Goal: Information Seeking & Learning: Learn about a topic

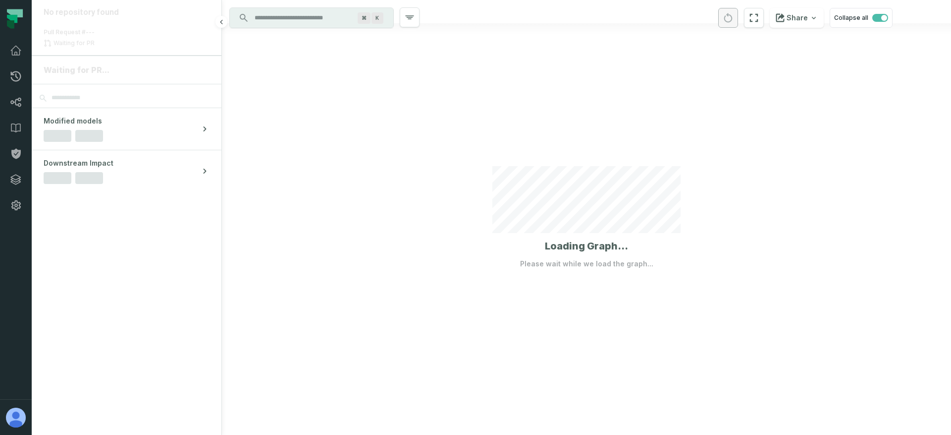
click at [117, 281] on section "Waiting for PR... Modified models Downstream Impact" at bounding box center [127, 245] width 190 height 379
click at [287, 238] on div at bounding box center [586, 217] width 729 height 435
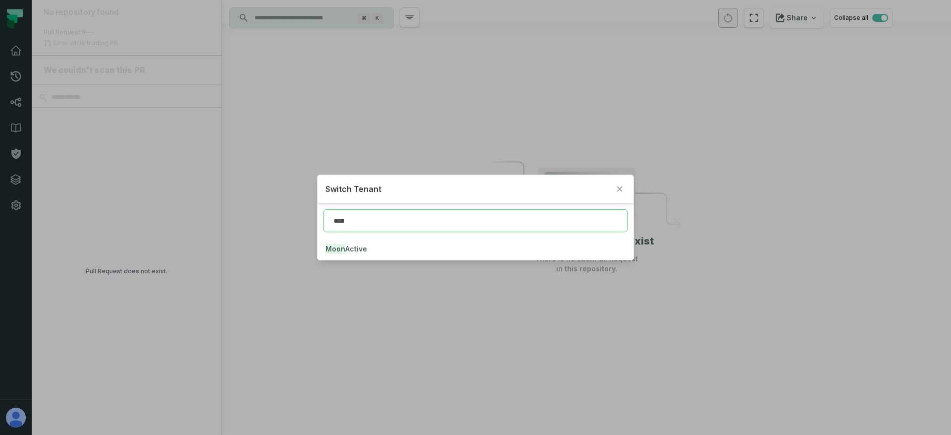
type input "****"
click button "Moon Active" at bounding box center [476, 249] width 316 height 22
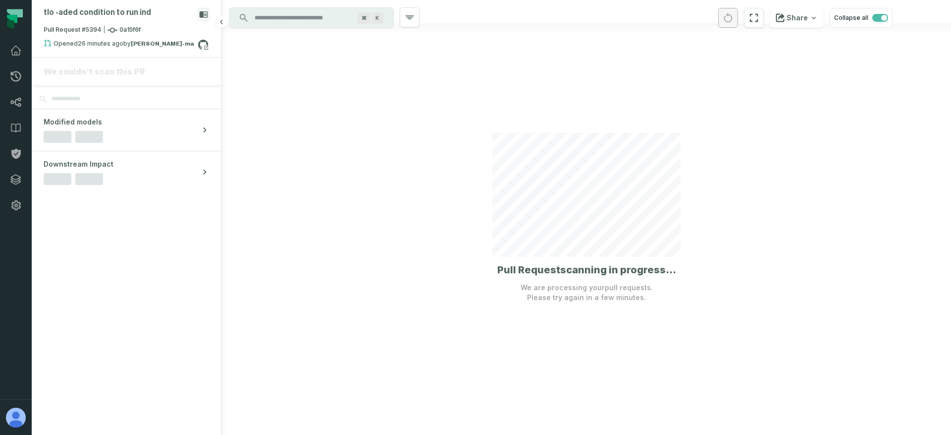
click at [123, 330] on section "We couldn't scan this PR Modified models Downstream Impact" at bounding box center [127, 245] width 190 height 377
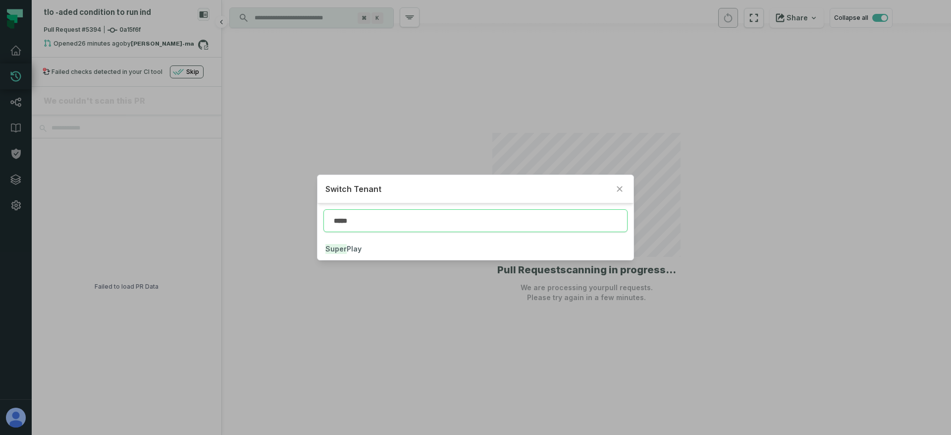
type input "*****"
click button "Super Play" at bounding box center [476, 249] width 316 height 22
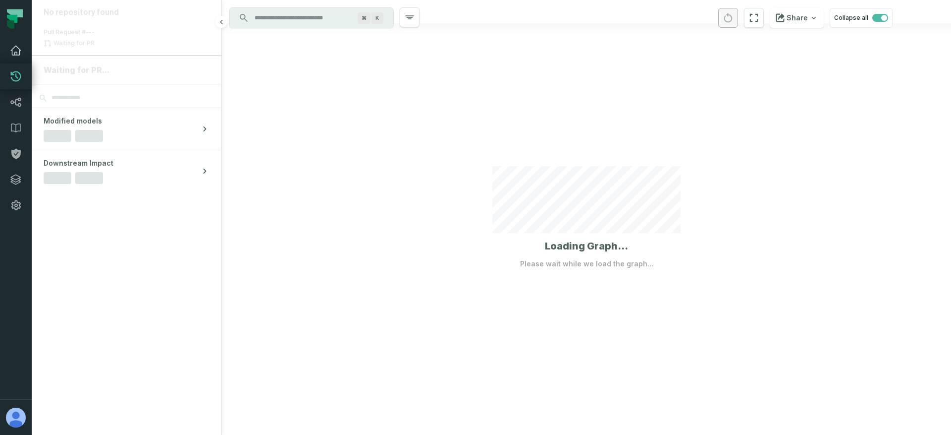
click at [15, 50] on icon at bounding box center [16, 51] width 12 height 12
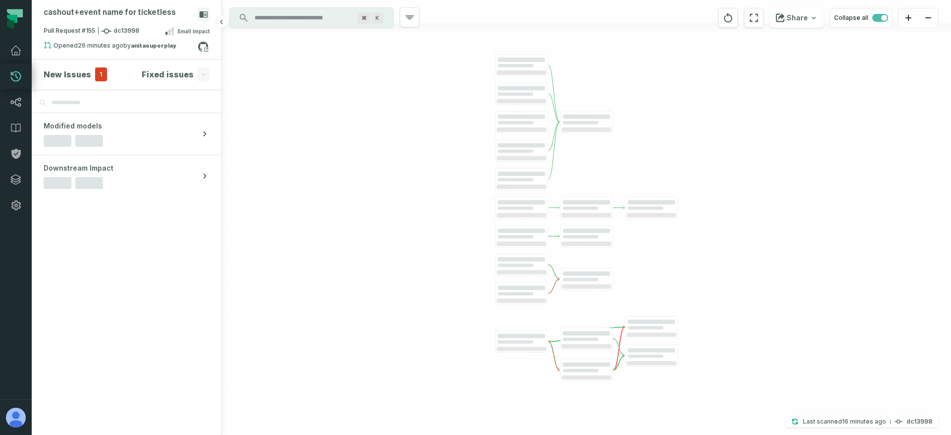
click at [100, 77] on span "1" at bounding box center [101, 74] width 12 height 14
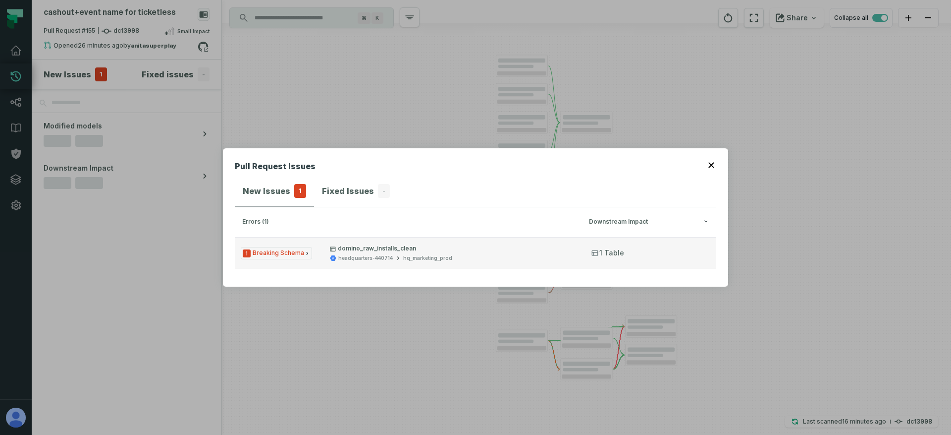
click at [362, 257] on div "headquarters-440714" at bounding box center [365, 257] width 55 height 7
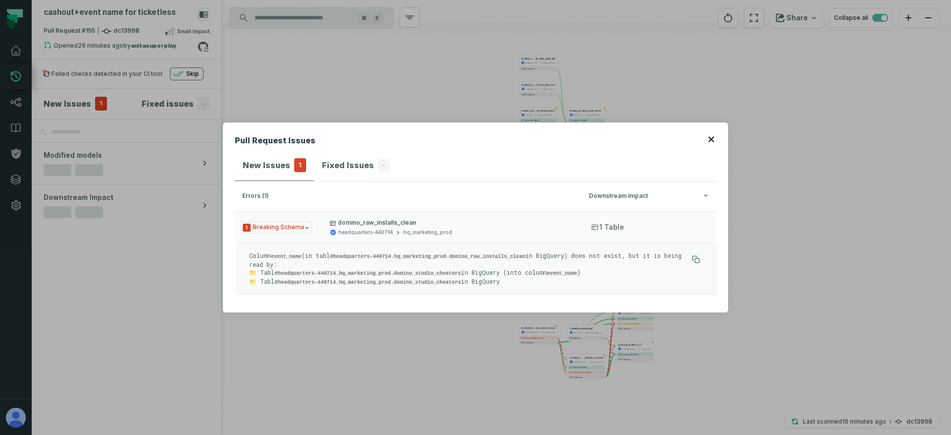
click at [289, 253] on code "event_name" at bounding box center [286, 256] width 31 height 6
copy code "event_name"
click at [349, 374] on div "Pull Request Issues New Issues 1 Fixed Issues - errors (1) Downstream Impact 1 …" at bounding box center [475, 217] width 951 height 435
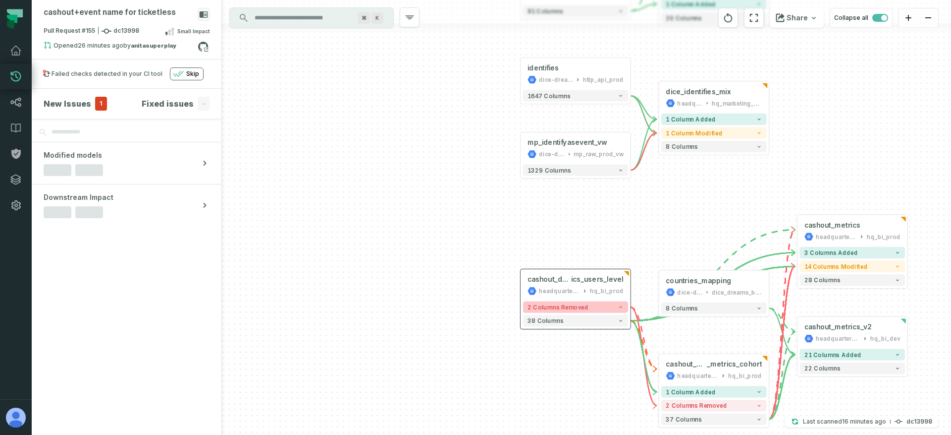
click at [570, 309] on span "2 columns removed" at bounding box center [558, 306] width 61 height 7
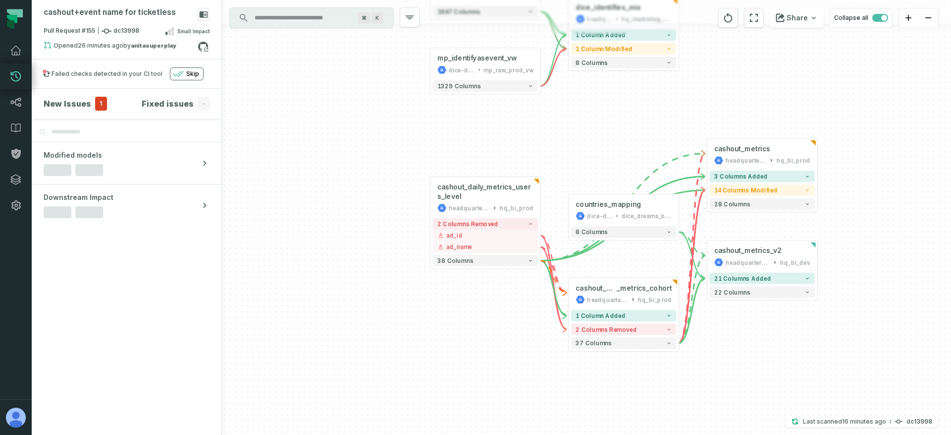
drag, startPoint x: 366, startPoint y: 240, endPoint x: 321, endPoint y: 222, distance: 48.9
click at [314, 212] on div "af_data_locker_blo ck_data_android solitaire-dreams-411507 data_import + 124 co…" at bounding box center [586, 217] width 729 height 435
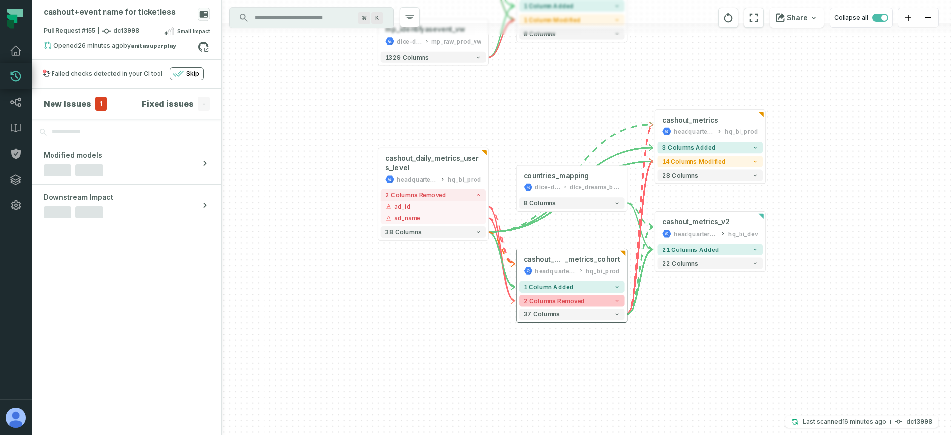
click at [538, 297] on span "2 columns removed" at bounding box center [554, 300] width 61 height 7
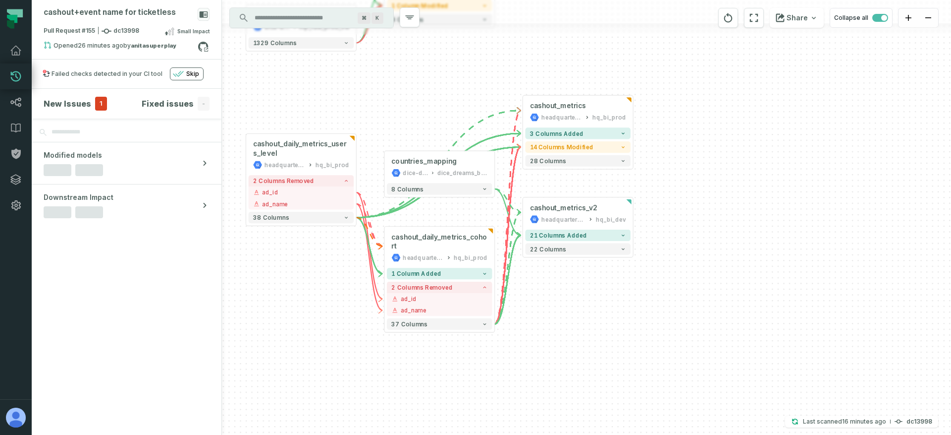
drag, startPoint x: 491, startPoint y: 320, endPoint x: 356, endPoint y: 297, distance: 137.2
click at [356, 297] on div "af_data_locker_blo ck_data_android solitaire-dreams-411507 data_import + 124 co…" at bounding box center [586, 217] width 729 height 435
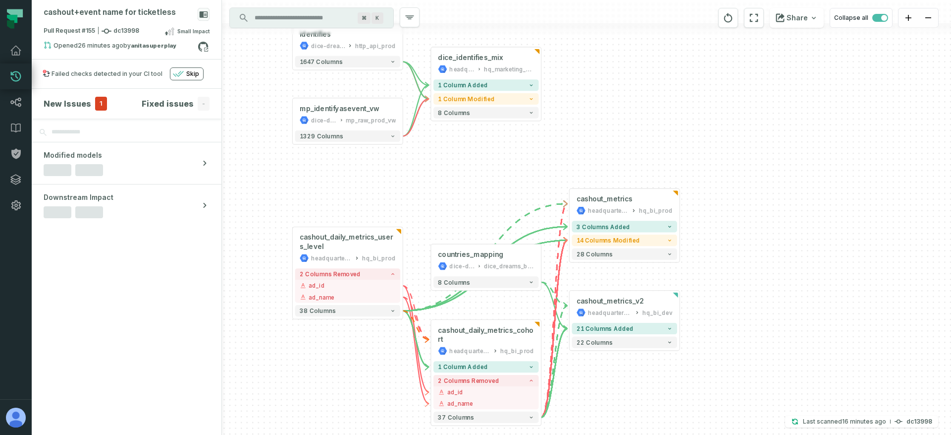
drag, startPoint x: 385, startPoint y: 143, endPoint x: 452, endPoint y: 168, distance: 72.4
click at [452, 168] on div "af_data_locker_blo ck_data_android solitaire-dreams-411507 data_import + 124 co…" at bounding box center [586, 217] width 729 height 435
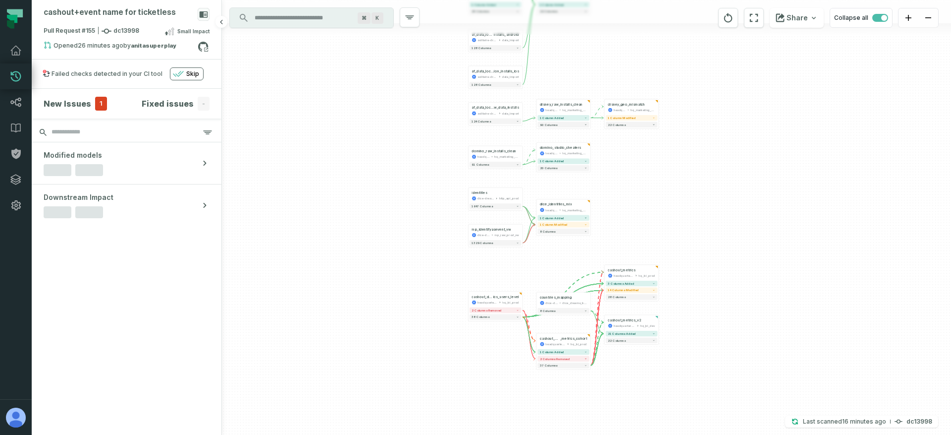
click at [96, 133] on input "search" at bounding box center [127, 132] width 190 height 20
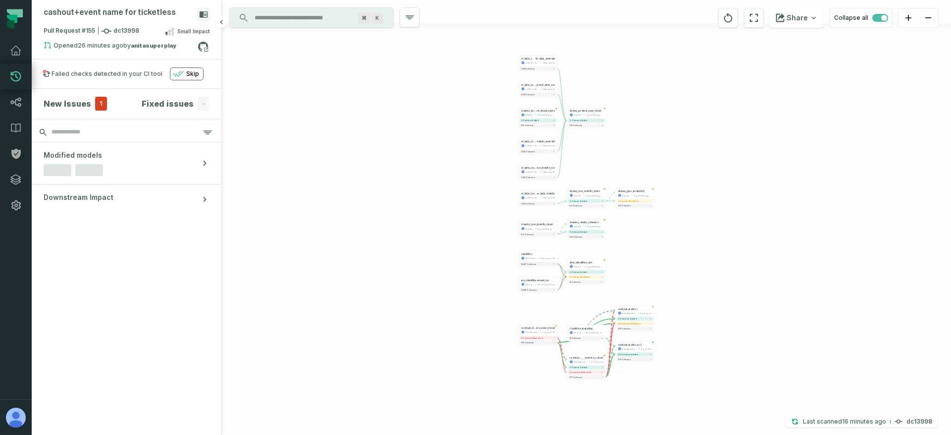
click at [83, 129] on input "search" at bounding box center [127, 132] width 190 height 20
paste input "**********"
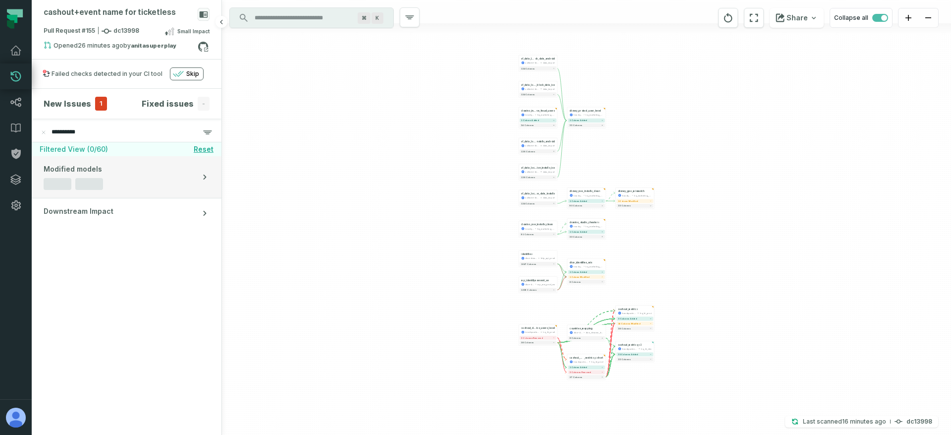
type input "**********"
click at [143, 186] on button "Modified models" at bounding box center [127, 177] width 190 height 42
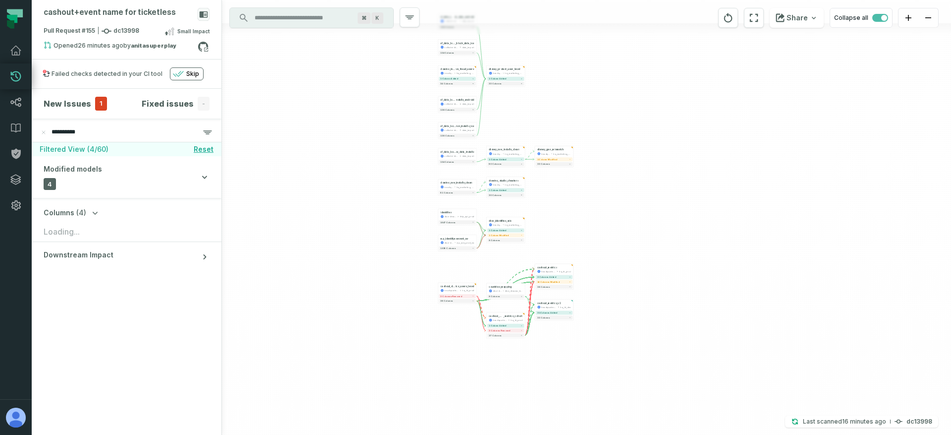
drag, startPoint x: 434, startPoint y: 278, endPoint x: 339, endPoint y: 233, distance: 104.4
click at [339, 233] on div "af_data_locker_blo ck_data_android solitaire-dreams-411507 data_import + 124 co…" at bounding box center [586, 217] width 729 height 435
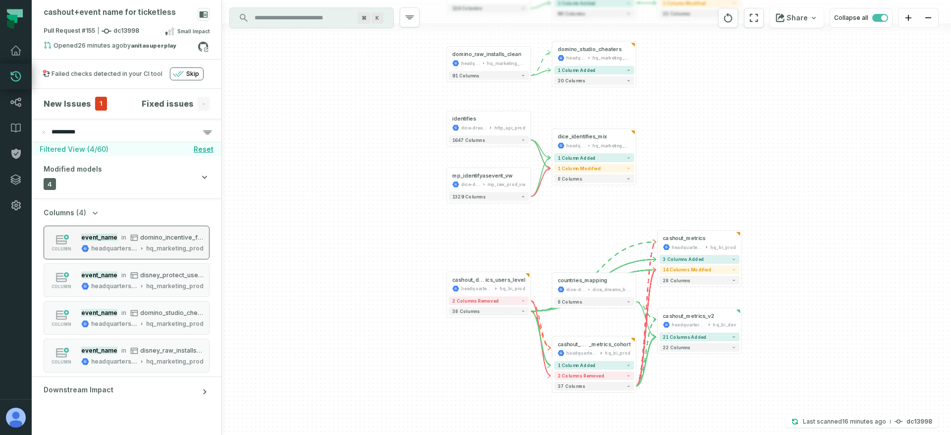
click at [162, 246] on div "hq_marketing_prod" at bounding box center [174, 248] width 57 height 8
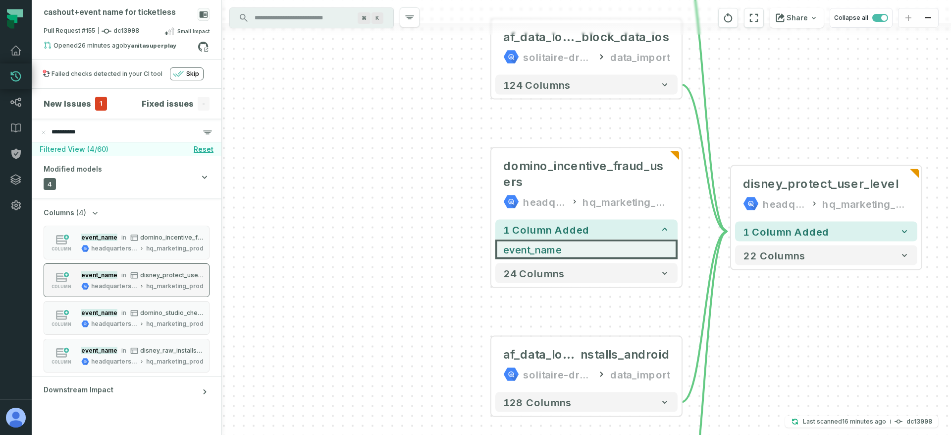
click at [123, 287] on div "headquarters-440714" at bounding box center [114, 286] width 46 height 8
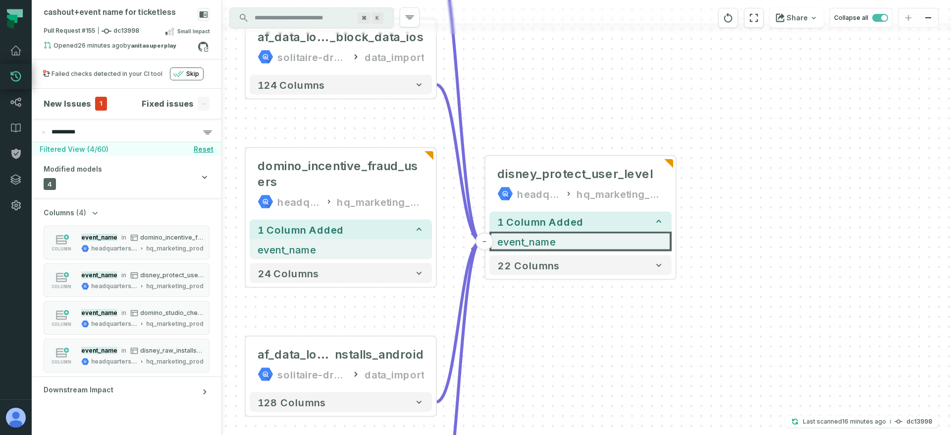
drag, startPoint x: 519, startPoint y: 306, endPoint x: 501, endPoint y: 306, distance: 17.3
click at [501, 306] on div "af_data_locker_blo ck_data_android solitaire-dreams-411507 data_import + 124 co…" at bounding box center [586, 217] width 729 height 435
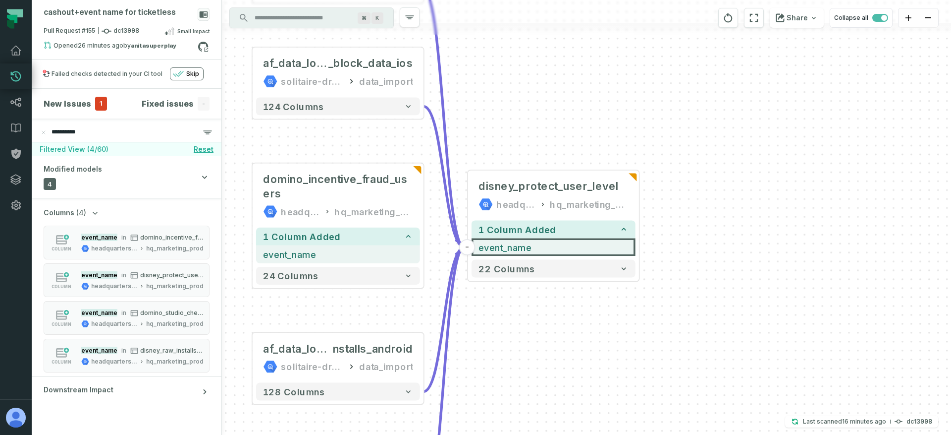
click at [82, 107] on h4 "New Issues" at bounding box center [68, 104] width 48 height 12
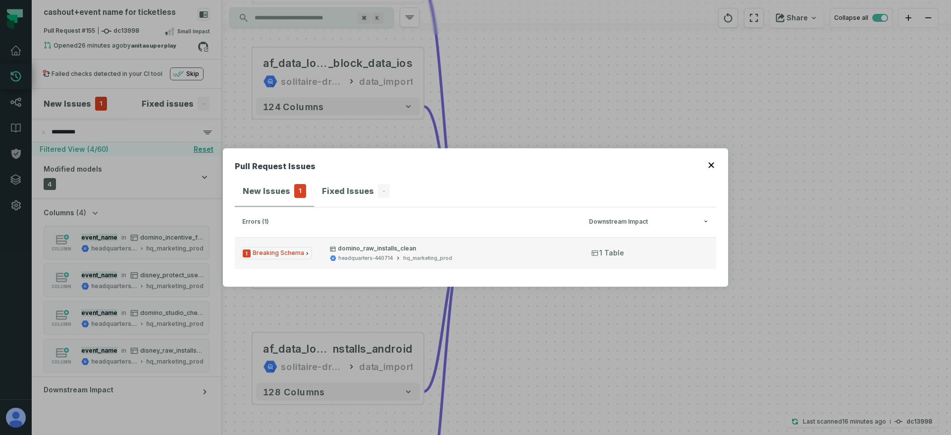
click at [337, 249] on p "domino_raw_installs_clean" at bounding box center [452, 248] width 244 height 8
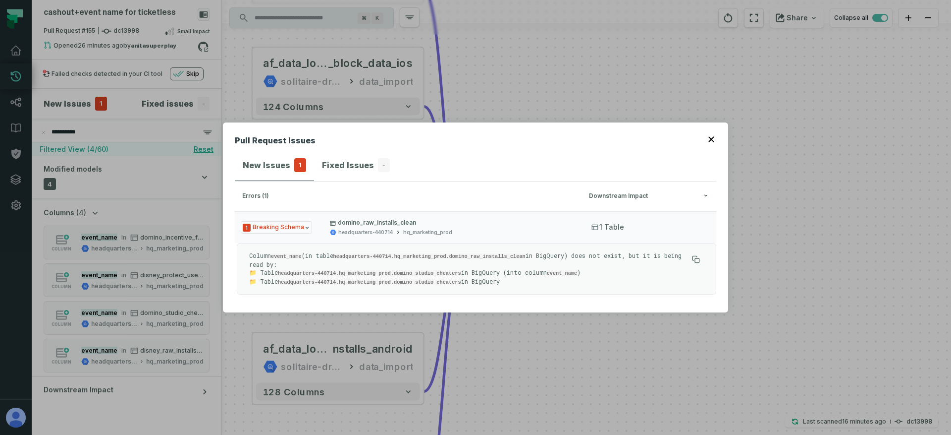
click at [484, 259] on p "Column event_name (in table headquarters-440714.hq_marketing_prod.domino_raw_in…" at bounding box center [468, 268] width 439 height 35
click at [484, 257] on code "headquarters-440714.hq_marketing_prod.domino_raw_installs_clean" at bounding box center [430, 256] width 192 height 6
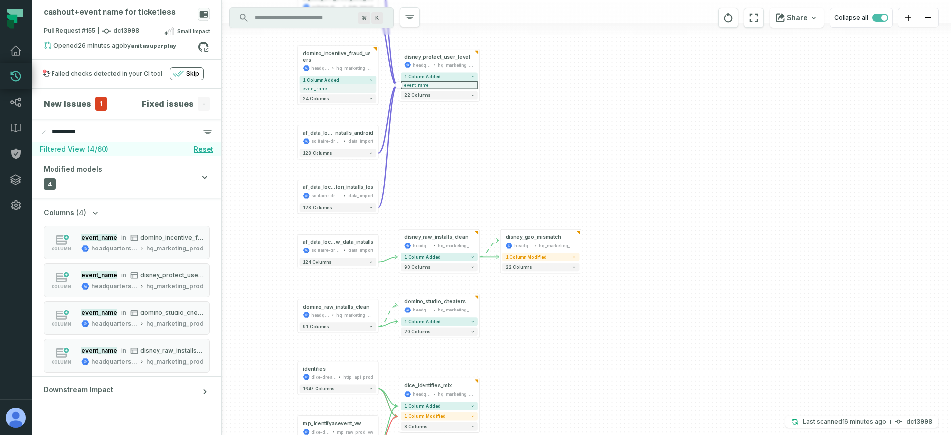
drag, startPoint x: 437, startPoint y: 222, endPoint x: 429, endPoint y: 157, distance: 65.0
click at [429, 157] on div "af_data_locker_blo ck_data_android solitaire-dreams-411507 data_import + 124 co…" at bounding box center [586, 217] width 729 height 435
click at [346, 326] on button "91 columns" at bounding box center [337, 324] width 77 height 8
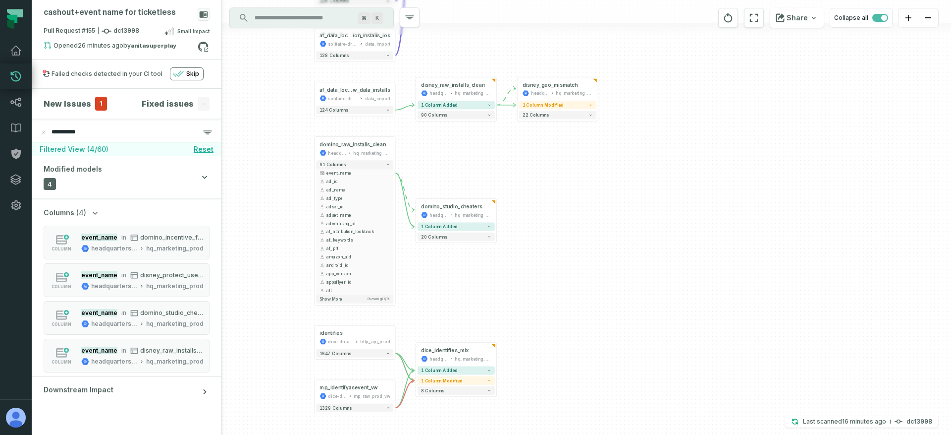
drag, startPoint x: 450, startPoint y: 194, endPoint x: 437, endPoint y: 184, distance: 16.3
click at [451, 175] on div "af_data_locker_blo ck_data_android solitaire-dreams-411507 data_import + 124 co…" at bounding box center [586, 217] width 729 height 435
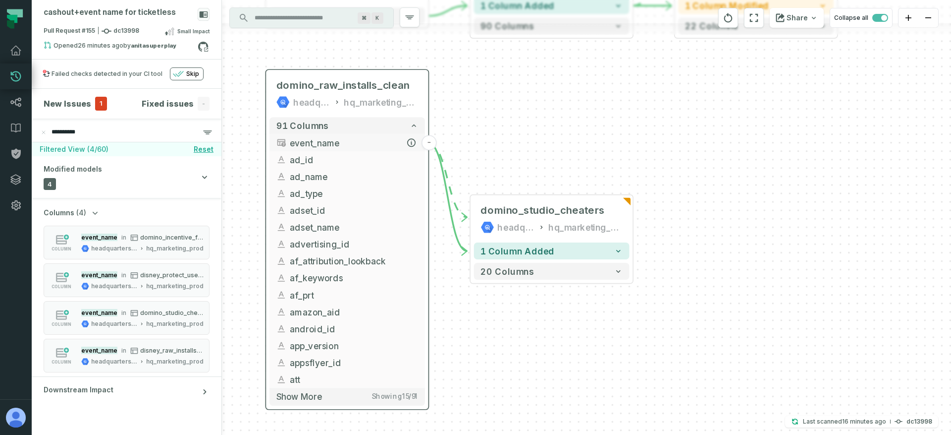
click at [313, 150] on button "event_name" at bounding box center [348, 142] width 156 height 17
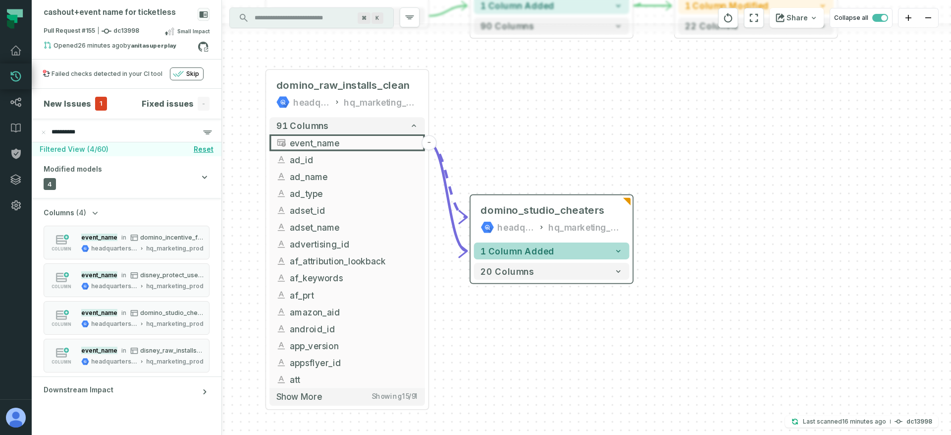
click at [522, 250] on span "1 column added" at bounding box center [517, 251] width 73 height 10
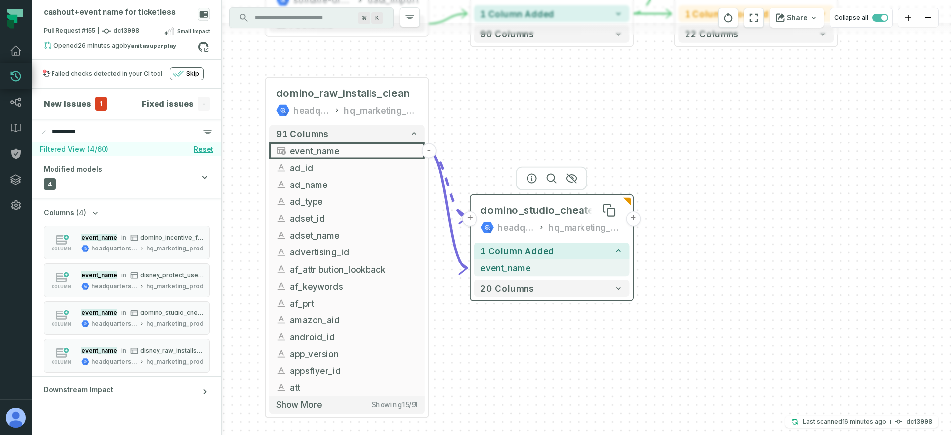
click at [523, 223] on div "headquarters-440714" at bounding box center [516, 227] width 37 height 13
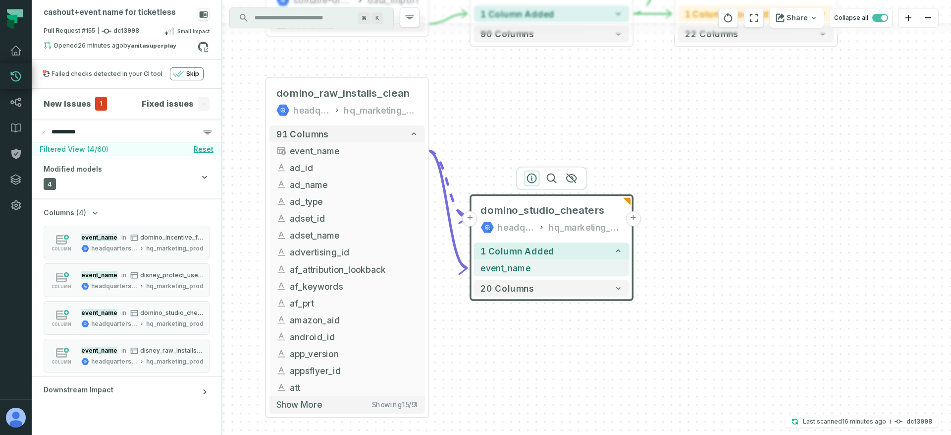
click at [528, 179] on icon "button" at bounding box center [532, 177] width 9 height 9
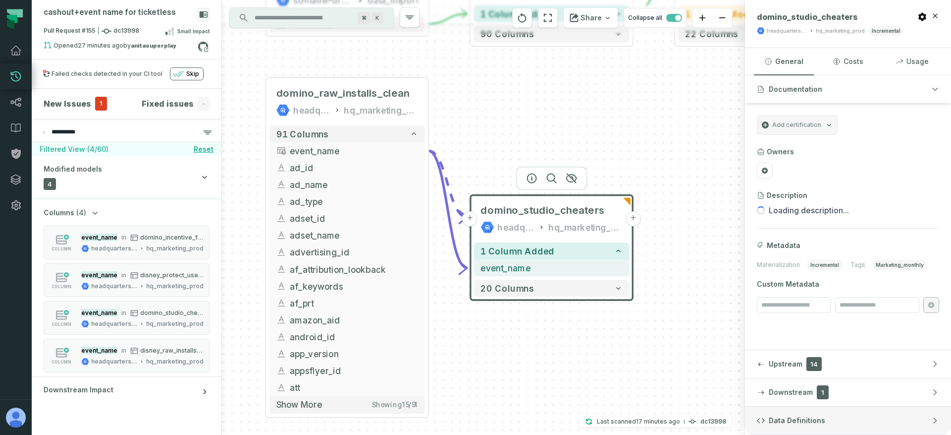
click at [789, 414] on button "Data Definitions" at bounding box center [848, 420] width 206 height 28
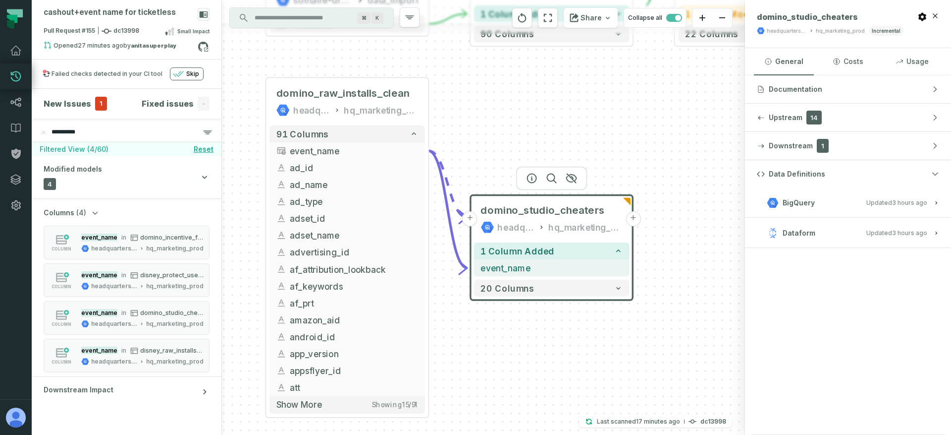
click at [836, 203] on button "BigQuery Updated 9/16/2025, 1:02:05 PM" at bounding box center [848, 202] width 182 height 13
click at [820, 275] on button "Dataform Updated 9/16/2025, 1:21:04 PM" at bounding box center [848, 280] width 182 height 13
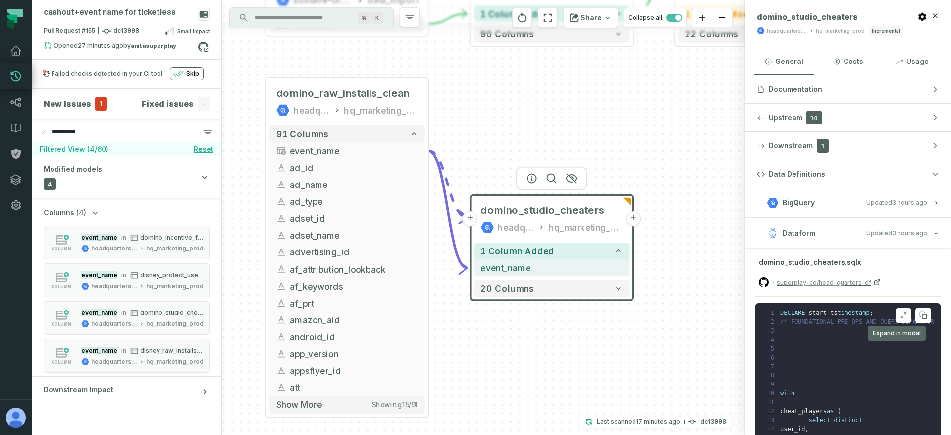
click at [900, 315] on icon at bounding box center [903, 315] width 7 height 8
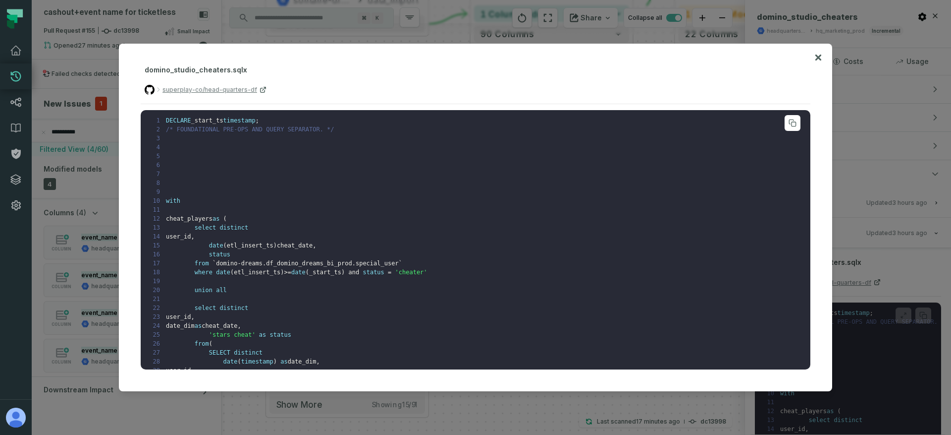
click at [299, 218] on pre "1 DECLARE _start_ts timestamp ; 2 /* FOUNDATIONAL PRE-OPS AND QUERY SEPARATOR. …" at bounding box center [476, 240] width 670 height 260
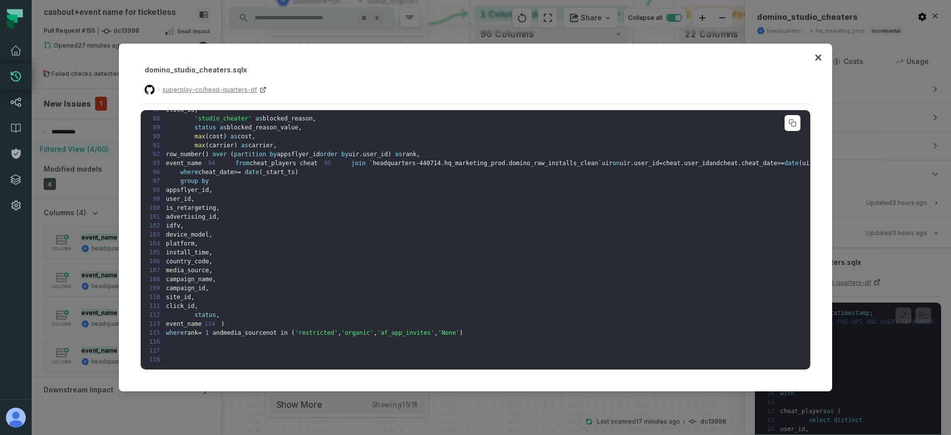
scroll to position [693, 0]
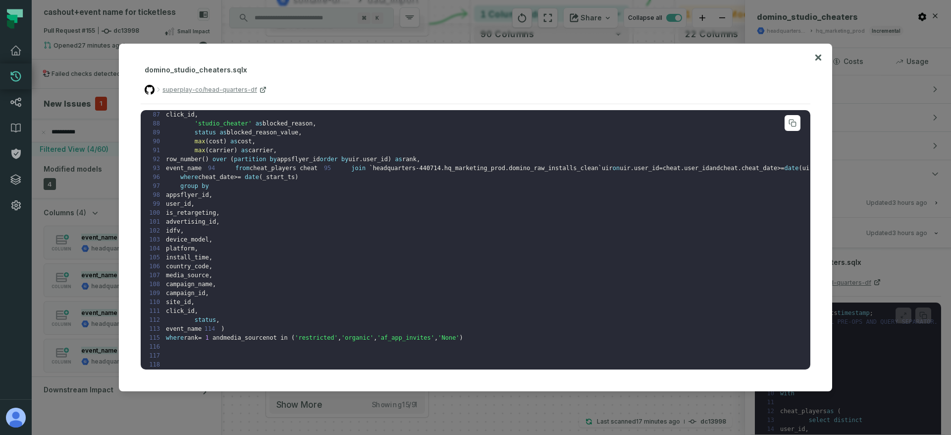
click at [373, 171] on span "headquarters-440714.hq_marketing_prod.domino_raw_installs_clean" at bounding box center [485, 168] width 225 height 7
drag, startPoint x: 225, startPoint y: 249, endPoint x: 189, endPoint y: 240, distance: 37.1
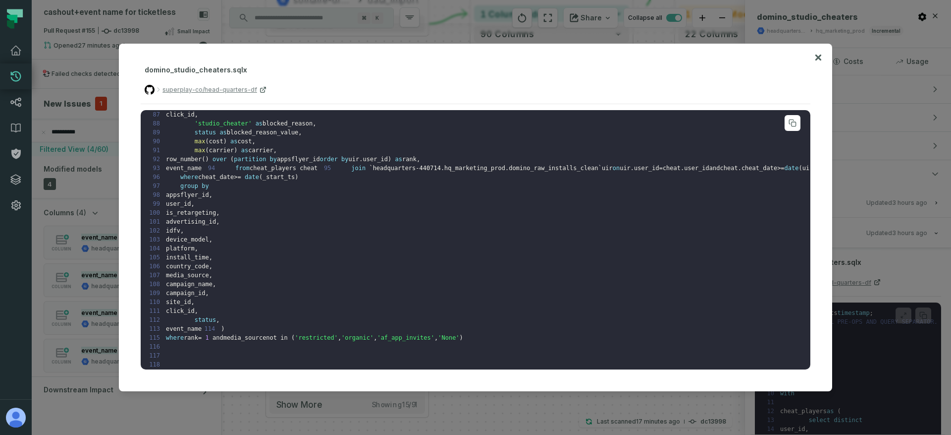
click at [186, 136] on span at bounding box center [180, 132] width 29 height 7
drag, startPoint x: 185, startPoint y: 173, endPoint x: 235, endPoint y: 247, distance: 89.9
click at [235, 247] on pre "1 DECLARE _start_ts timestamp ; 2 /* FOUNDATIONAL PRE-OPS AND QUERY SEPARATOR. …" at bounding box center [476, 240] width 670 height 260
click at [243, 247] on pre "1 DECLARE _start_ts timestamp ; 2 /* FOUNDATIONAL PRE-OPS AND QUERY SEPARATOR. …" at bounding box center [476, 240] width 670 height 260
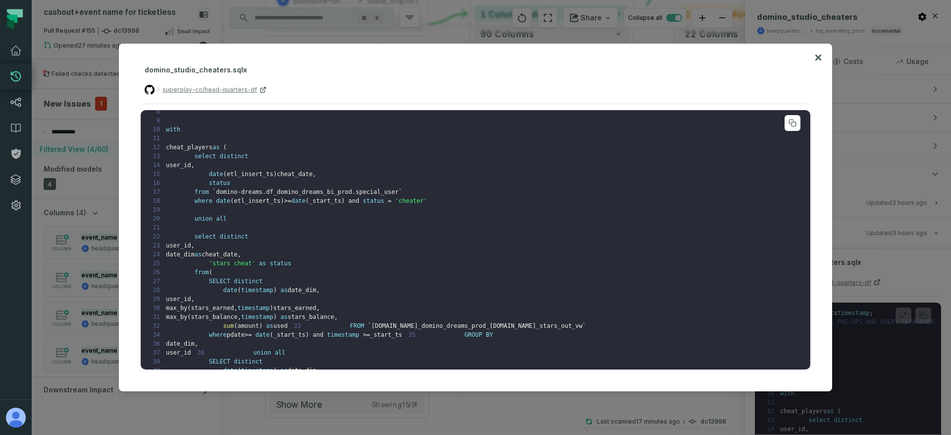
scroll to position [0, 0]
